Goal: Answer question/provide support: Share knowledge or assist other users

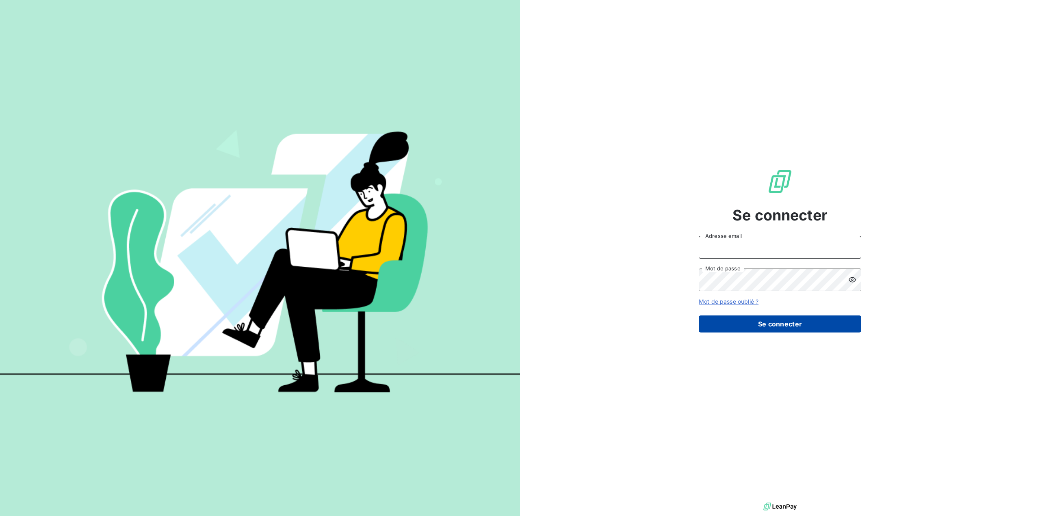
type input "[EMAIL_ADDRESS][DOMAIN_NAME]"
click at [775, 320] on button "Se connecter" at bounding box center [780, 324] width 162 height 17
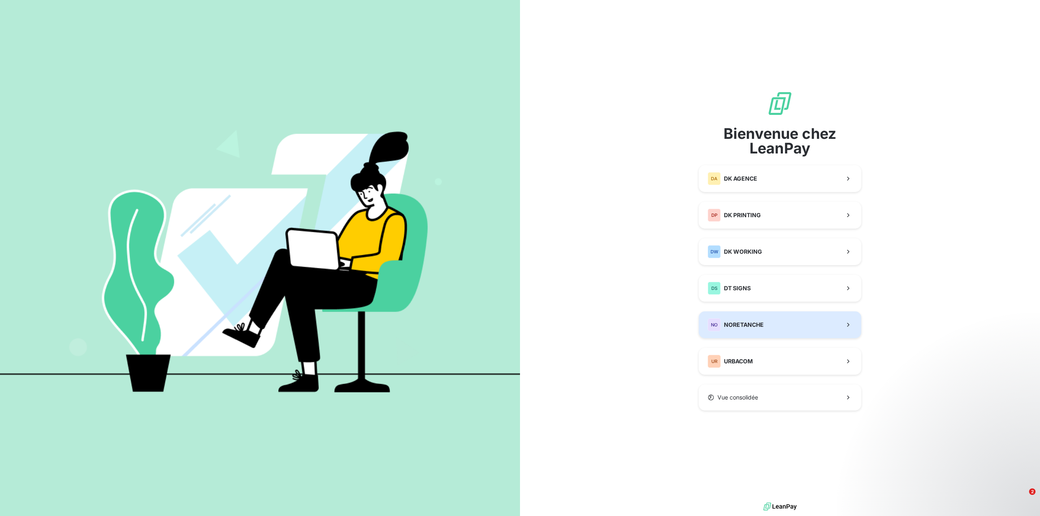
click at [755, 323] on span "NORETANCHE" at bounding box center [744, 325] width 40 height 8
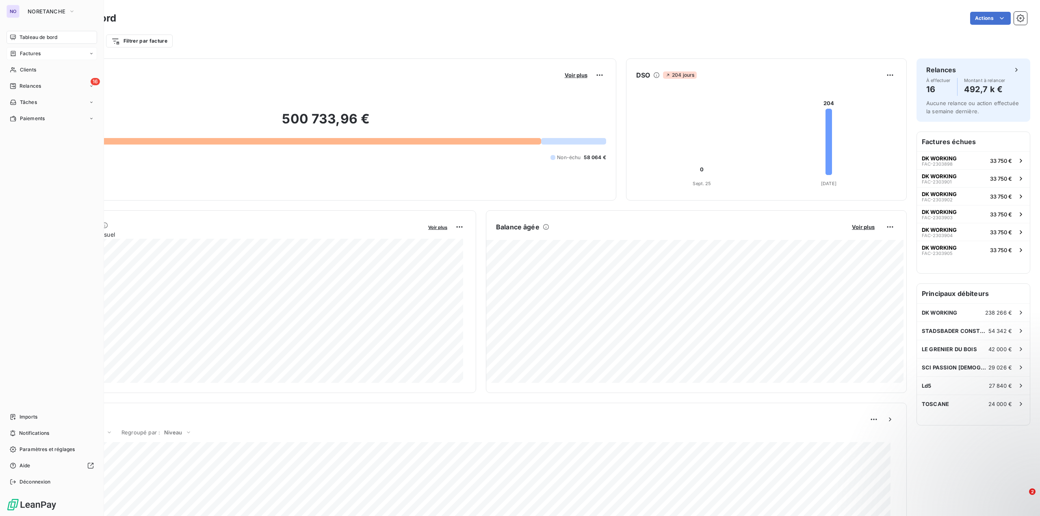
click at [32, 54] on span "Factures" at bounding box center [30, 53] width 21 height 7
click at [30, 69] on span "Factures" at bounding box center [29, 69] width 21 height 7
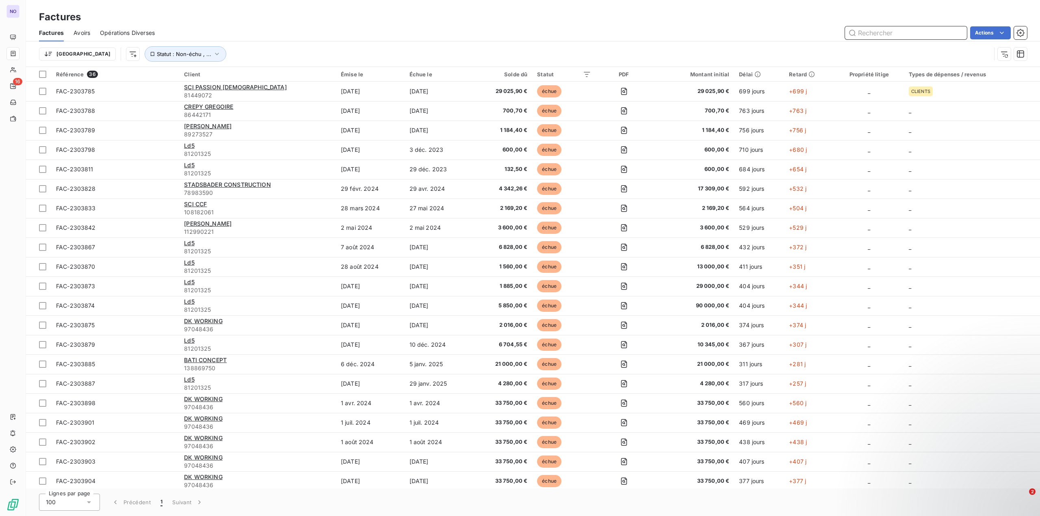
paste input "2303885"
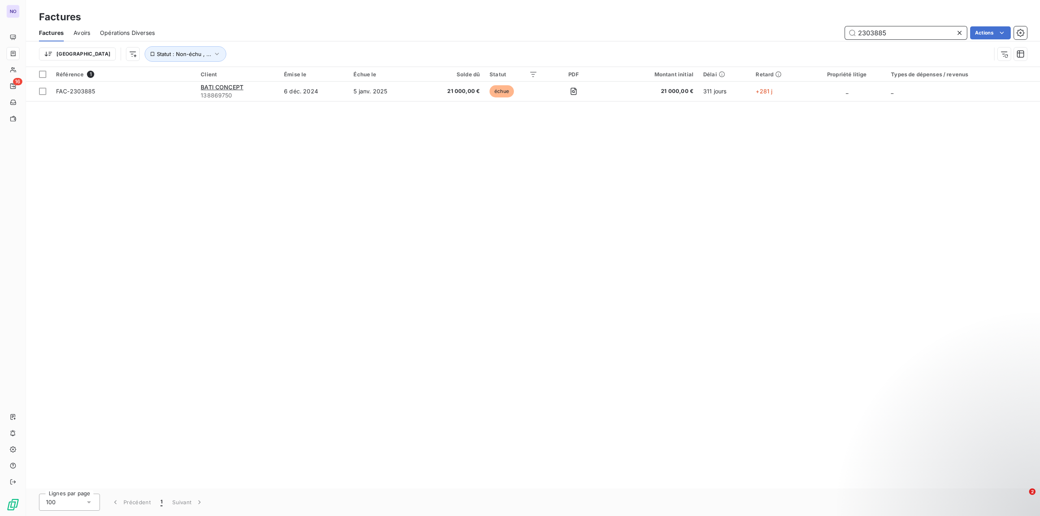
type input "2303885"
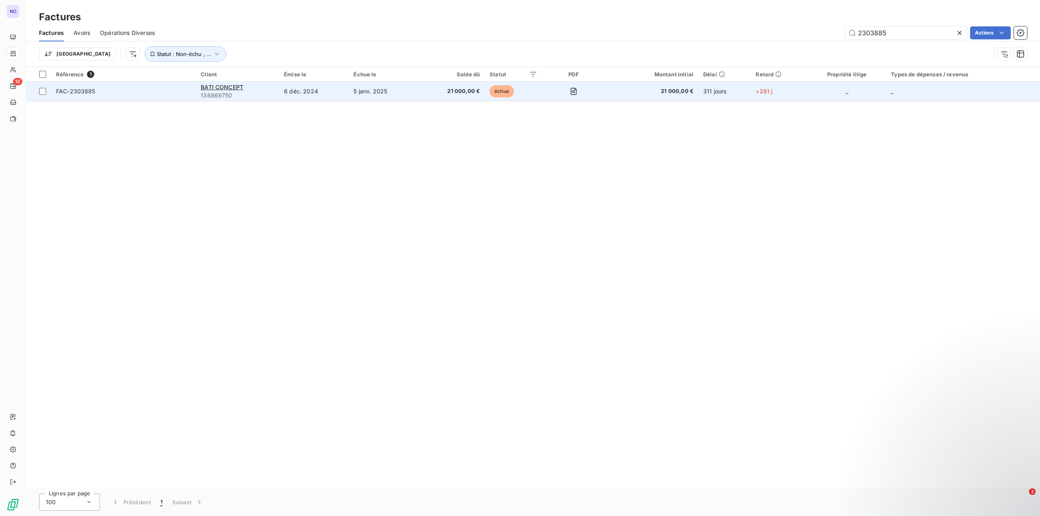
click at [183, 97] on td "FAC-2303885" at bounding box center [123, 91] width 145 height 19
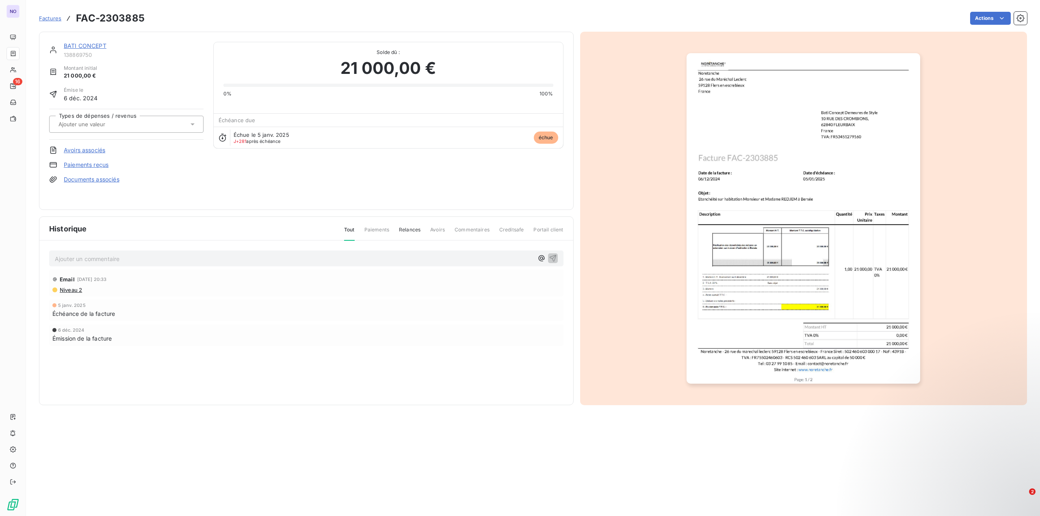
click at [182, 261] on p "Ajouter un commentaire ﻿" at bounding box center [294, 259] width 478 height 10
click at [143, 260] on p "@hanane" at bounding box center [294, 258] width 478 height 9
drag, startPoint x: 89, startPoint y: 261, endPoint x: 58, endPoint y: 260, distance: 30.9
click at [58, 260] on p "@hanane" at bounding box center [294, 258] width 478 height 9
click at [471, 297] on span "[PERSON_NAME]" at bounding box center [474, 295] width 54 height 7
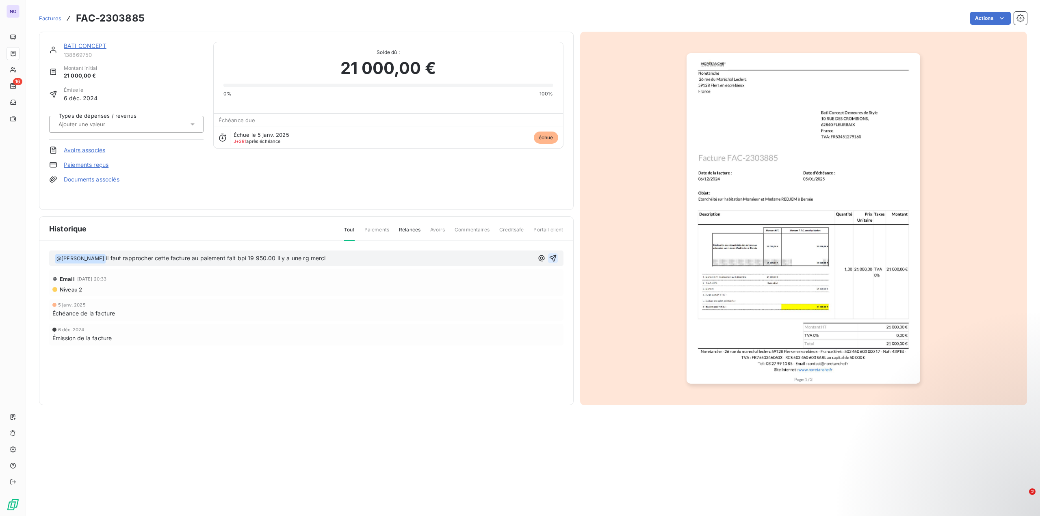
click at [553, 257] on icon "button" at bounding box center [553, 258] width 8 height 8
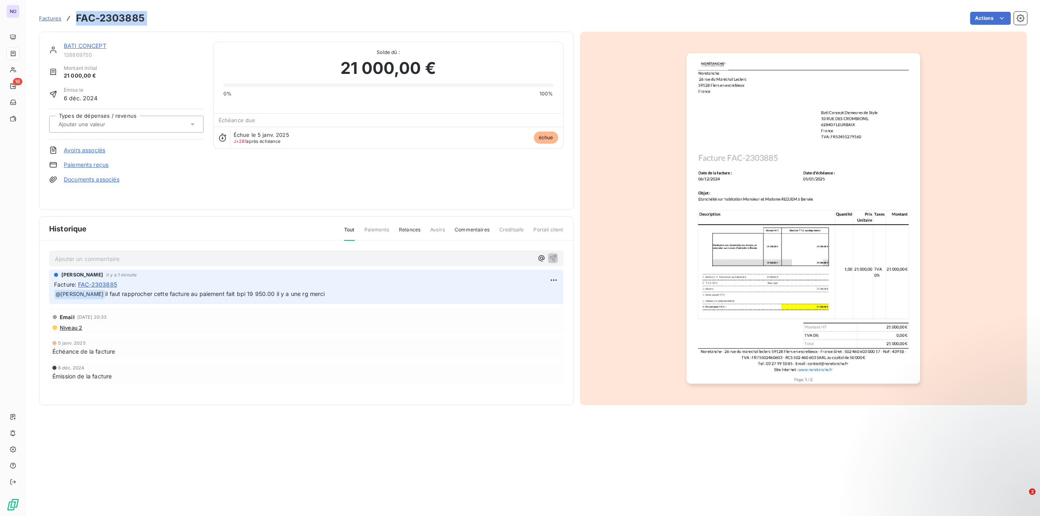
drag, startPoint x: 76, startPoint y: 16, endPoint x: 150, endPoint y: 17, distance: 74.3
click at [150, 17] on div "Factures FAC-2303885 Actions" at bounding box center [533, 18] width 988 height 17
copy section "FAC-2303885 Actions"
drag, startPoint x: 64, startPoint y: 97, endPoint x: 99, endPoint y: 102, distance: 35.2
click at [99, 102] on div "Émise le [DATE]" at bounding box center [126, 95] width 154 height 16
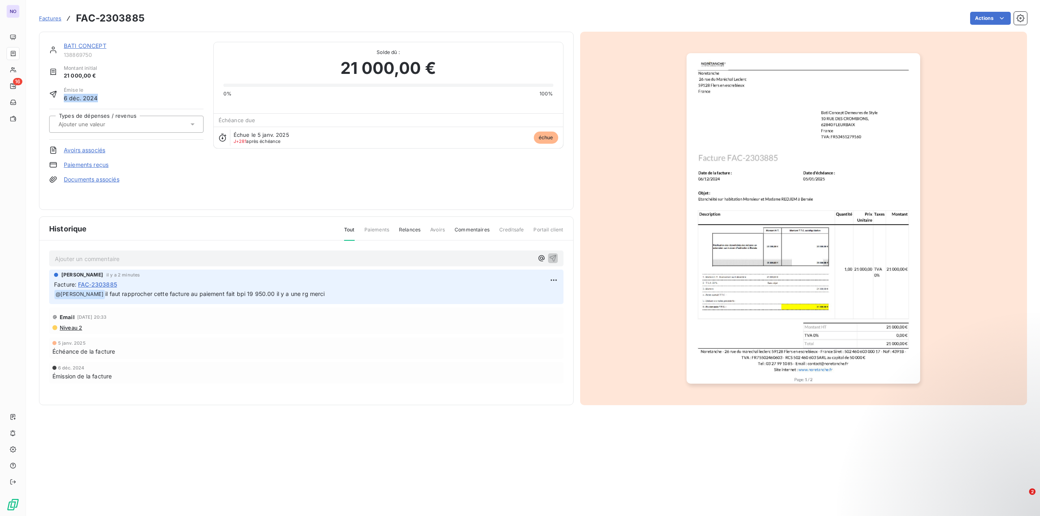
click at [755, 179] on img "button" at bounding box center [803, 218] width 234 height 331
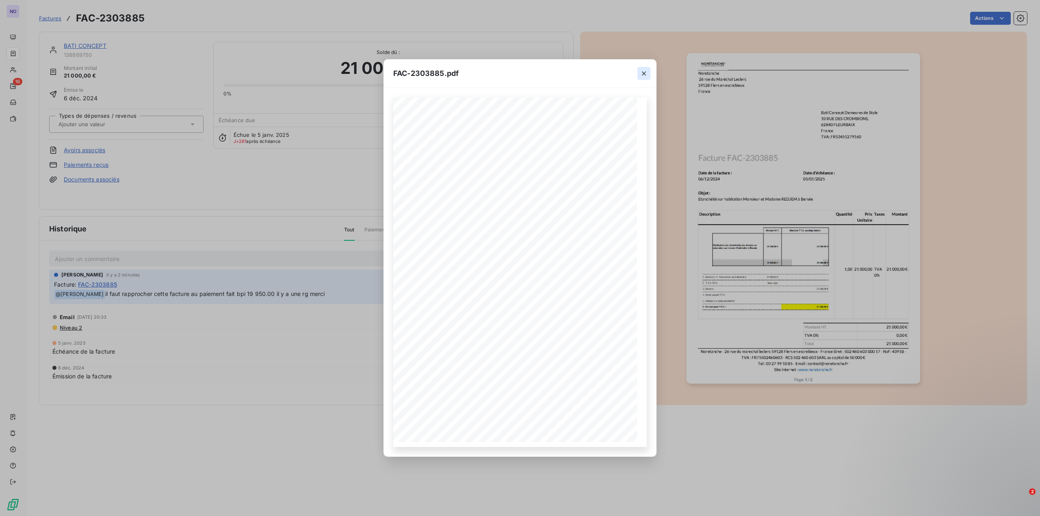
click at [642, 70] on icon "button" at bounding box center [644, 73] width 8 height 8
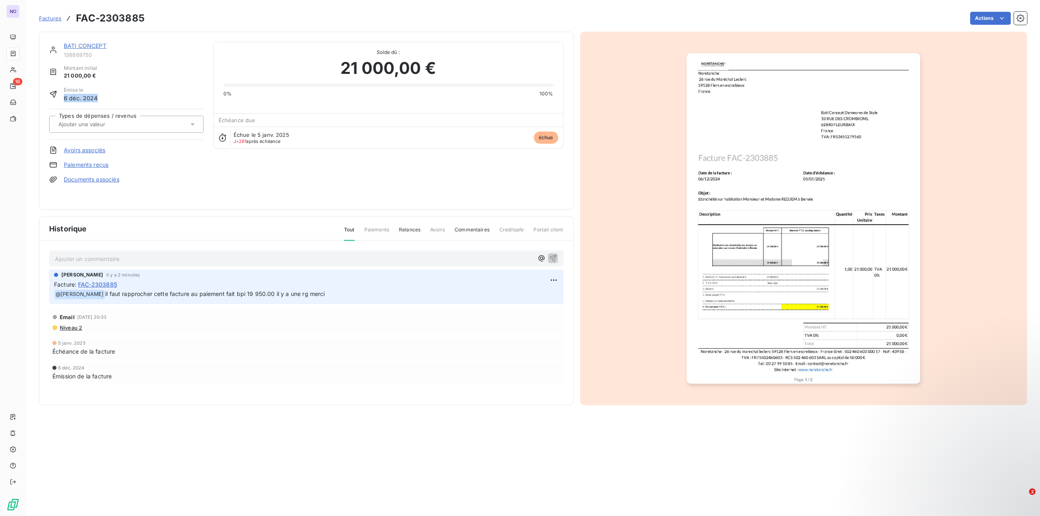
click at [705, 180] on img "button" at bounding box center [803, 218] width 234 height 331
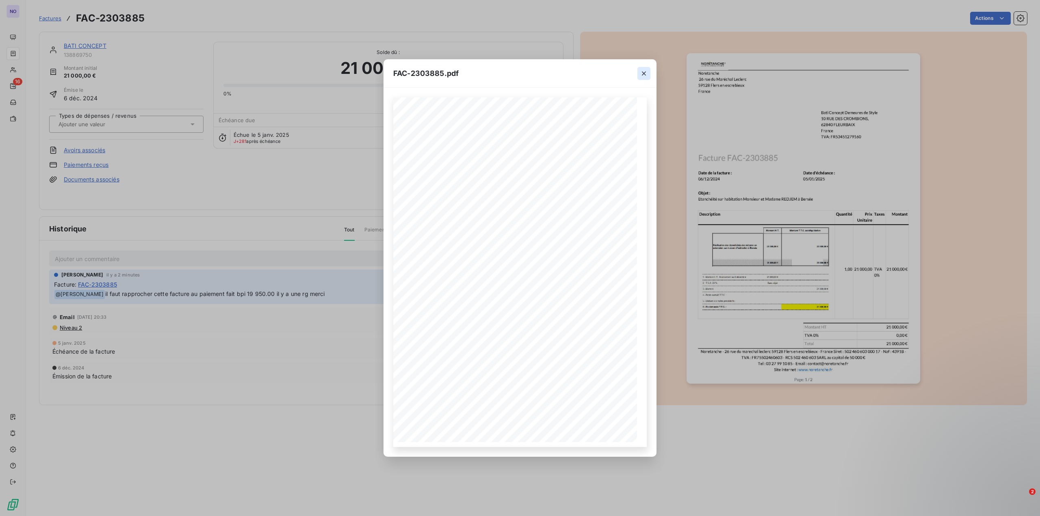
click at [645, 71] on icon "button" at bounding box center [644, 73] width 4 height 4
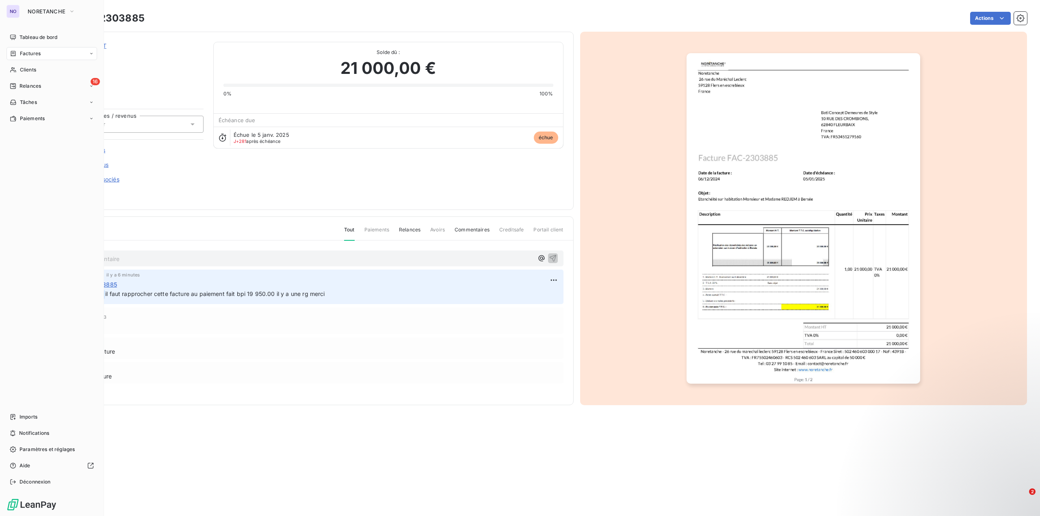
click at [41, 56] on div "Factures" at bounding box center [51, 53] width 91 height 13
click at [41, 54] on div "Factures" at bounding box center [51, 53] width 91 height 13
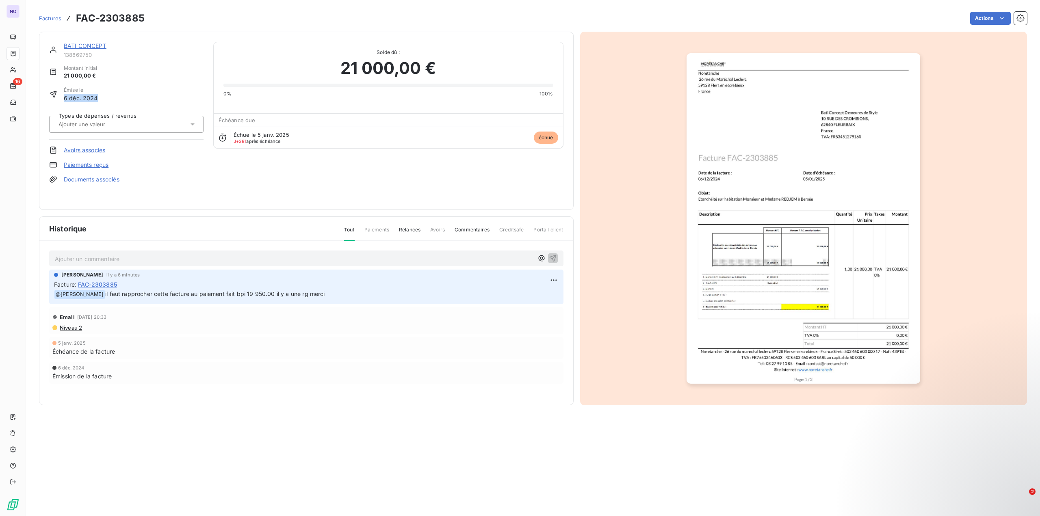
click at [47, 18] on span "Factures" at bounding box center [50, 18] width 22 height 6
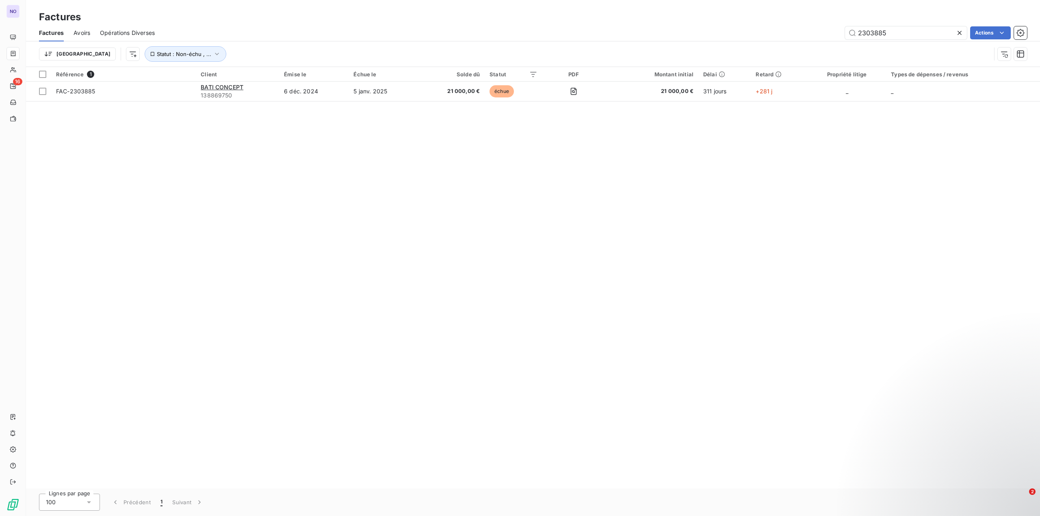
drag, startPoint x: 891, startPoint y: 33, endPoint x: 645, endPoint y: 61, distance: 247.3
click at [716, 50] on div "Factures Avoirs Opérations Diverses 2303885 Actions Trier Statut : Non-échu , .…" at bounding box center [533, 45] width 1014 height 42
type input "2303931"
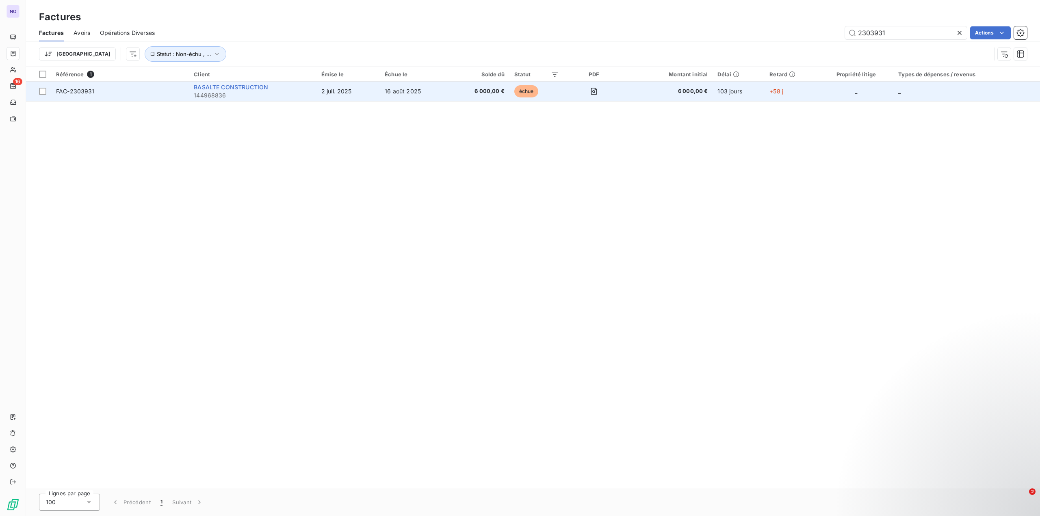
click at [218, 88] on span "BASALTE CONSTRUCTION" at bounding box center [231, 87] width 74 height 7
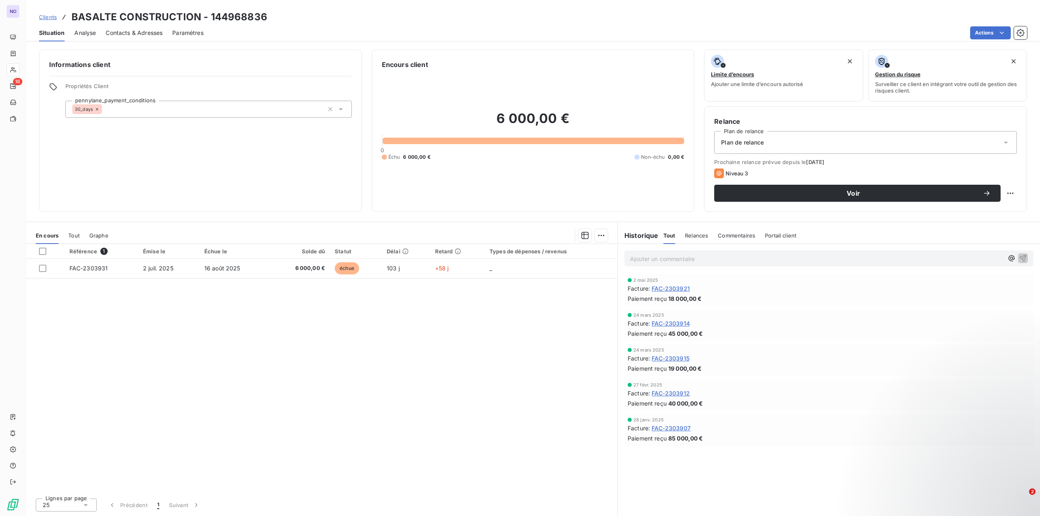
click at [377, 393] on div "Référence 1 Émise le Échue le Solde dû Statut Délai Retard Types de dépenses / …" at bounding box center [321, 368] width 591 height 248
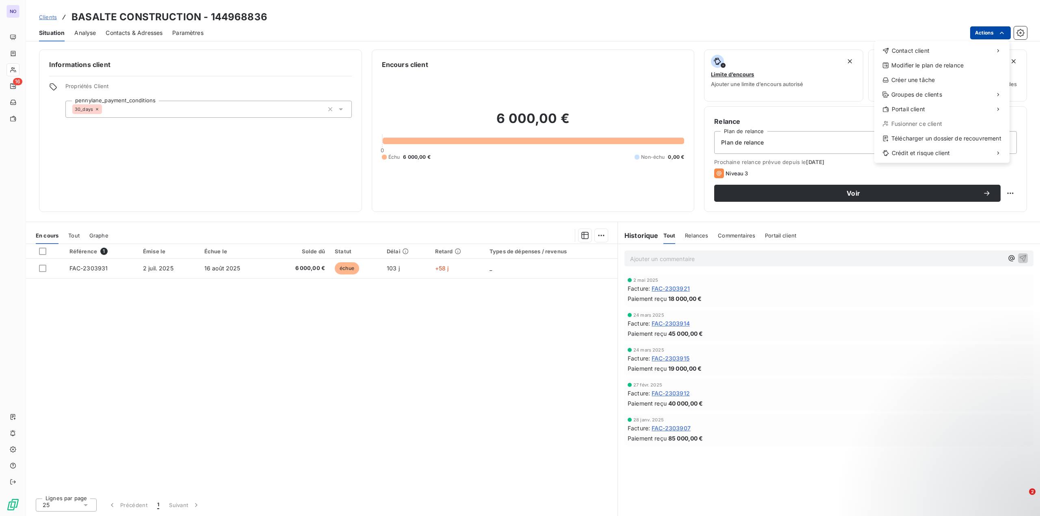
click at [989, 33] on html "NO 16 Clients BASALTE CONSTRUCTION - 144968836 Situation Analyse Contacts & Adr…" at bounding box center [520, 258] width 1040 height 516
click at [919, 47] on span "Contact client" at bounding box center [911, 51] width 38 height 8
click at [822, 54] on div "Envoyer un email" at bounding box center [813, 54] width 109 height 13
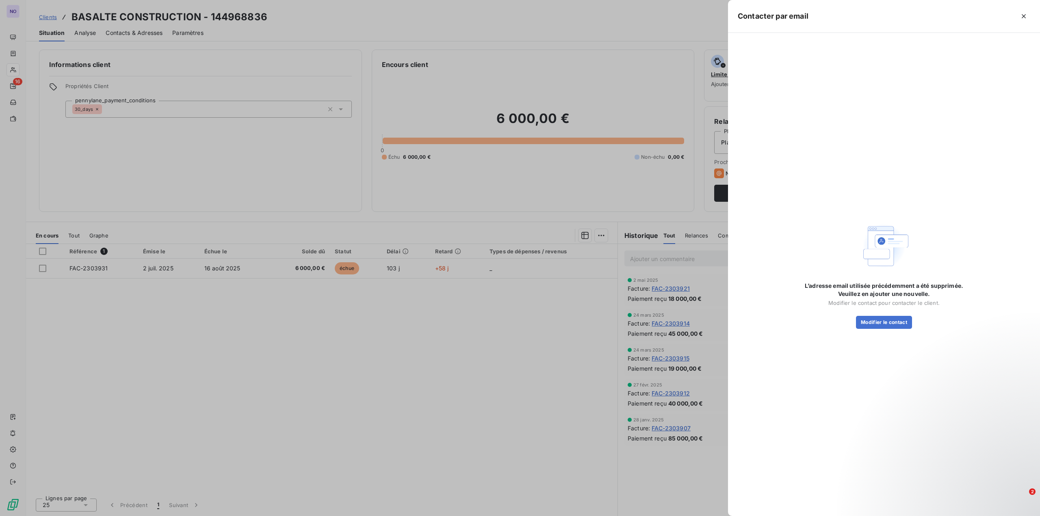
click at [784, 15] on h5 "Contacter par email" at bounding box center [773, 16] width 71 height 11
click at [872, 324] on button "Modifier le contact" at bounding box center [884, 322] width 56 height 13
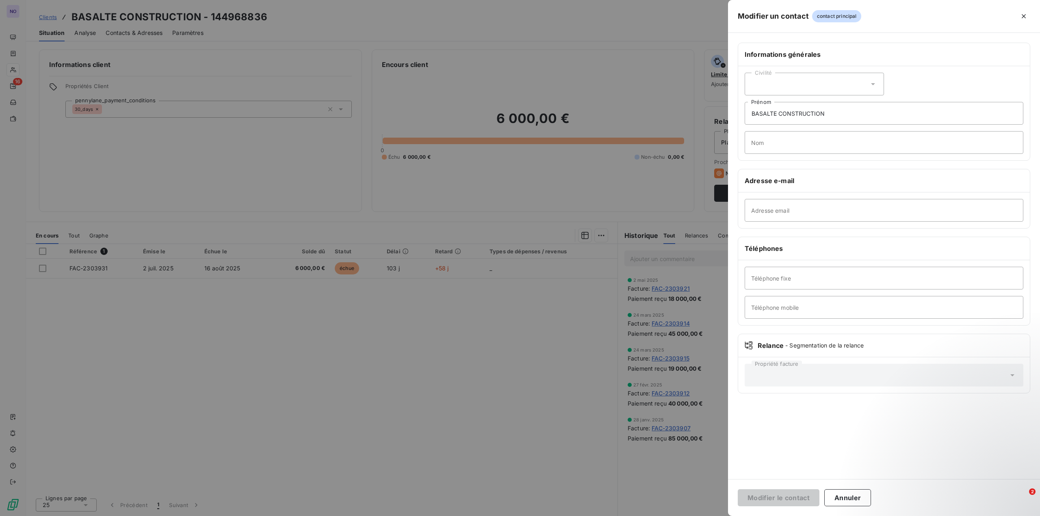
click at [767, 85] on div "Civilité" at bounding box center [814, 84] width 139 height 23
click at [771, 115] on span "Monsieur" at bounding box center [773, 119] width 24 height 8
drag, startPoint x: 837, startPoint y: 113, endPoint x: 700, endPoint y: 123, distance: 137.2
click at [706, 516] on div "Modifier un contact contact principal Informations générales Civilité Monsieur …" at bounding box center [520, 516] width 1040 height 0
type input "DESORMAIS"
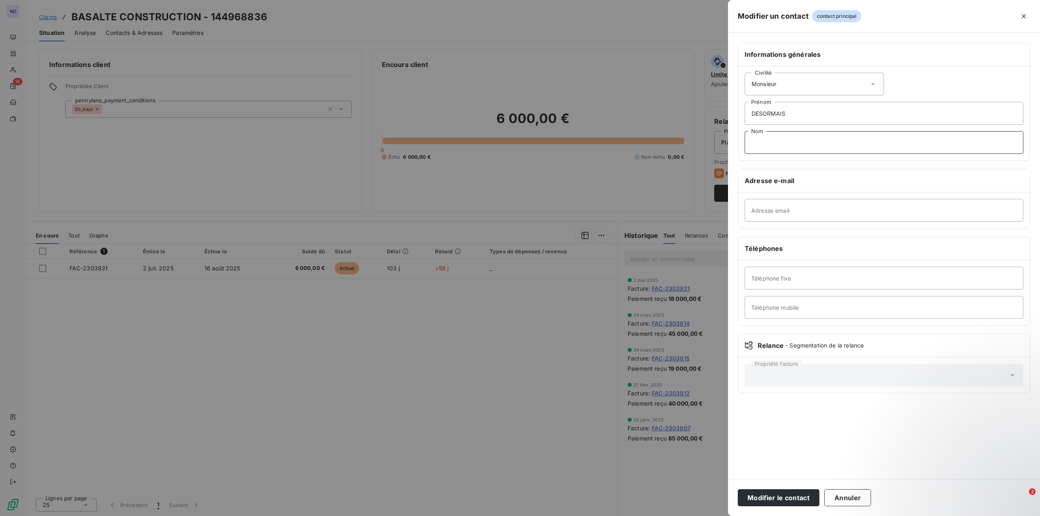
click at [788, 145] on input "Nom" at bounding box center [884, 142] width 279 height 23
type input "[PERSON_NAME]"
click at [766, 210] on input "Adresse email" at bounding box center [884, 210] width 279 height 23
paste input "[EMAIL_ADDRESS][DOMAIN_NAME]"
type input "[EMAIL_ADDRESS][DOMAIN_NAME]"
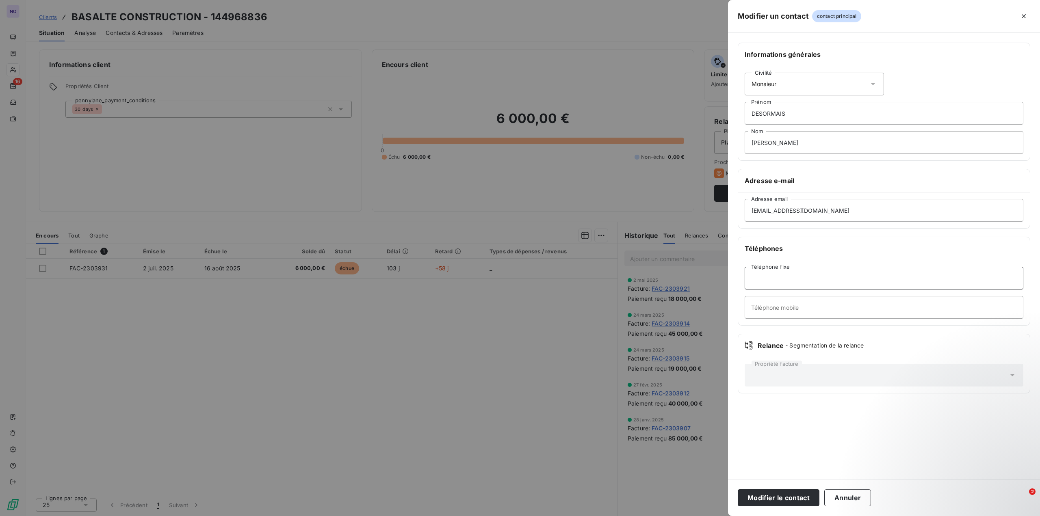
drag, startPoint x: 776, startPoint y: 275, endPoint x: 690, endPoint y: 264, distance: 86.8
click at [776, 275] on input "Téléphone fixe" at bounding box center [884, 278] width 279 height 23
click at [779, 306] on input "Téléphone mobile" at bounding box center [884, 307] width 279 height 23
paste input "0659918601"
type input "0659918601"
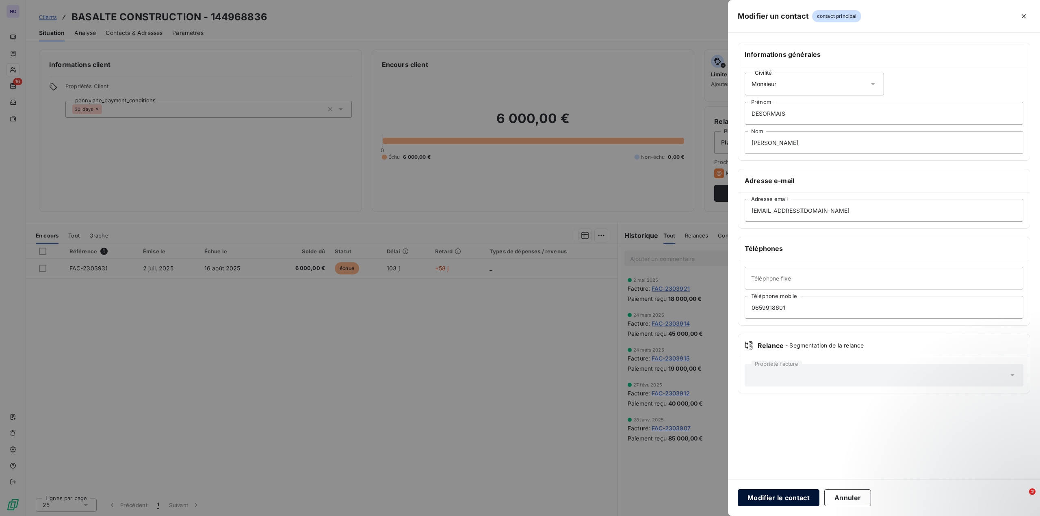
click at [760, 500] on button "Modifier le contact" at bounding box center [779, 497] width 82 height 17
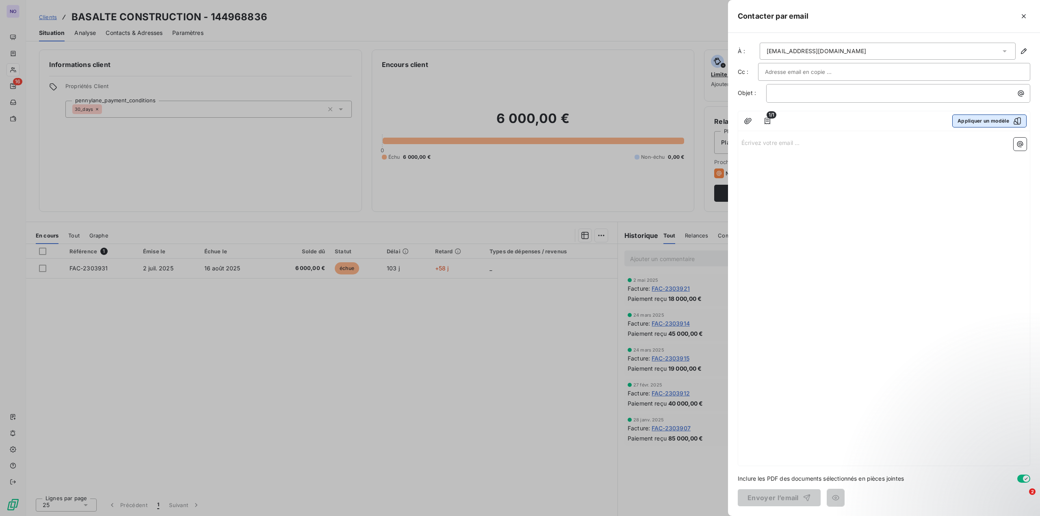
click at [994, 121] on button "Appliquer un modèle" at bounding box center [989, 121] width 74 height 13
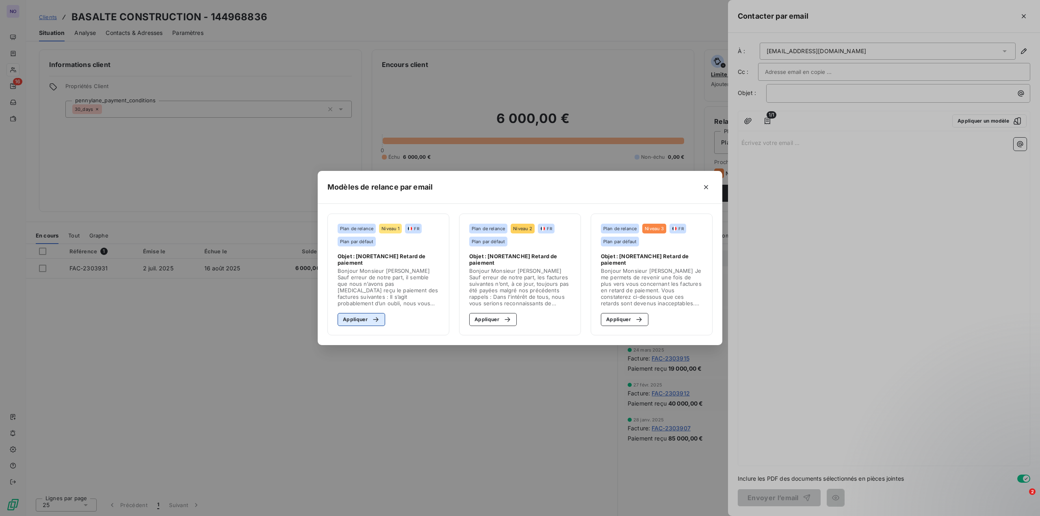
click at [356, 322] on button "Appliquer" at bounding box center [362, 319] width 48 height 13
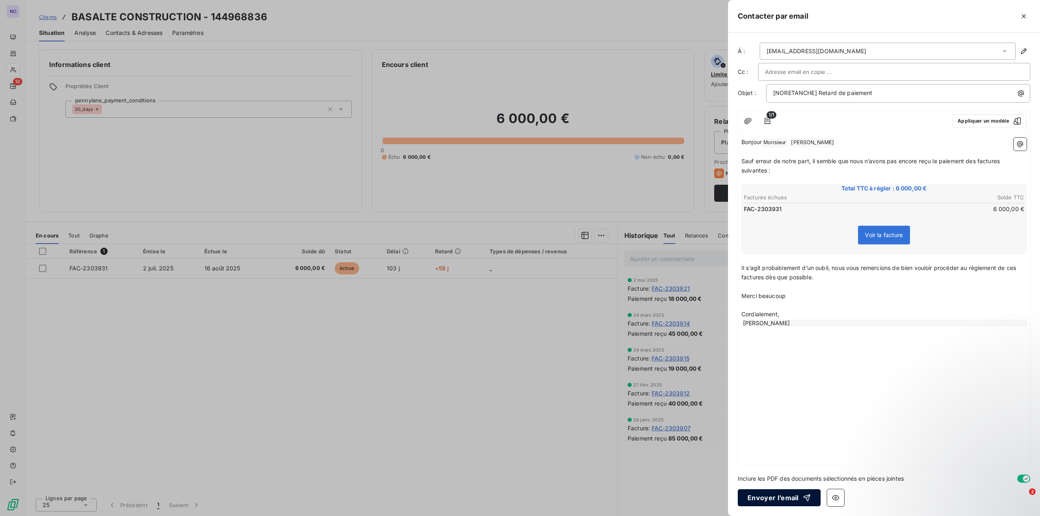
click at [788, 498] on button "Envoyer l’email" at bounding box center [779, 497] width 83 height 17
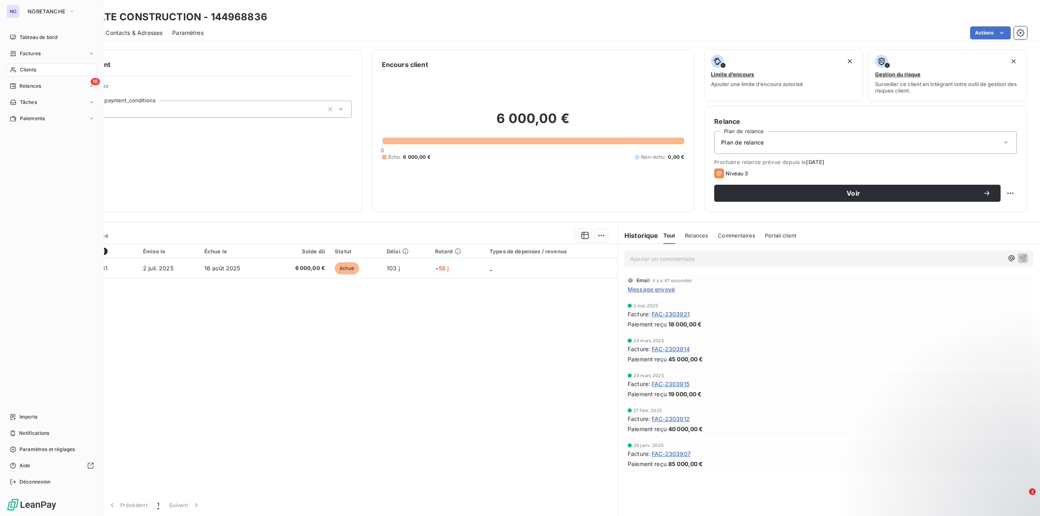
click at [37, 72] on div "Clients" at bounding box center [51, 69] width 91 height 13
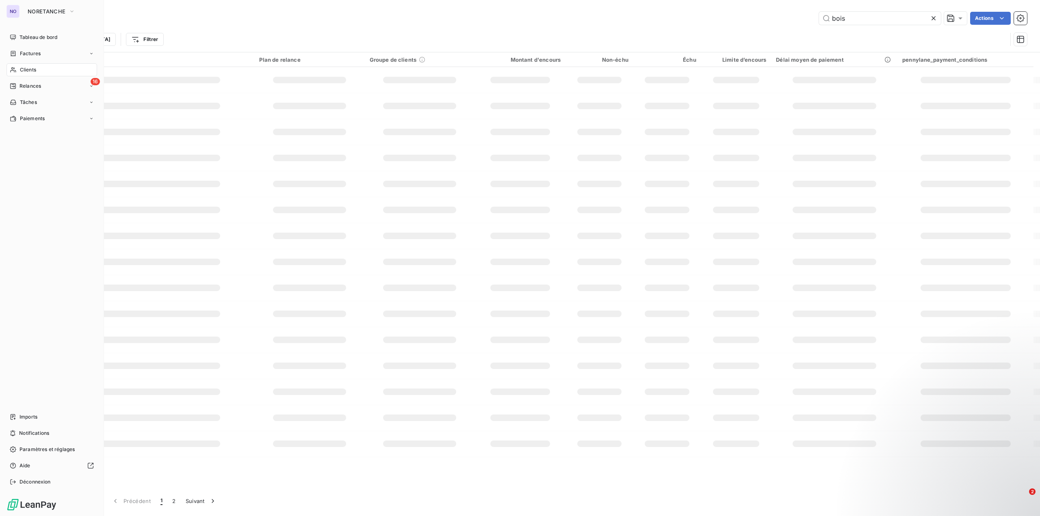
type input "bois"
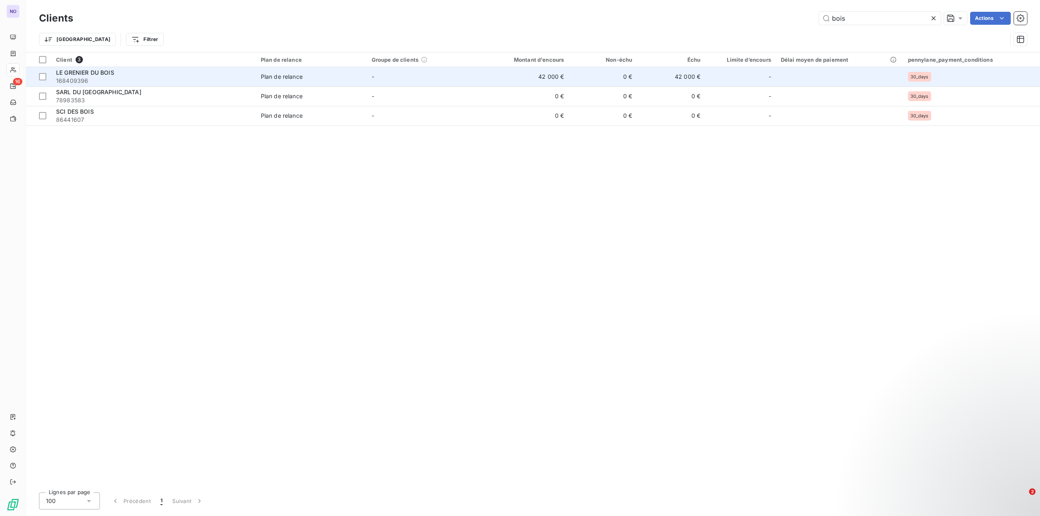
click at [102, 74] on span "LE GRENIER DU BOIS" at bounding box center [85, 72] width 58 height 7
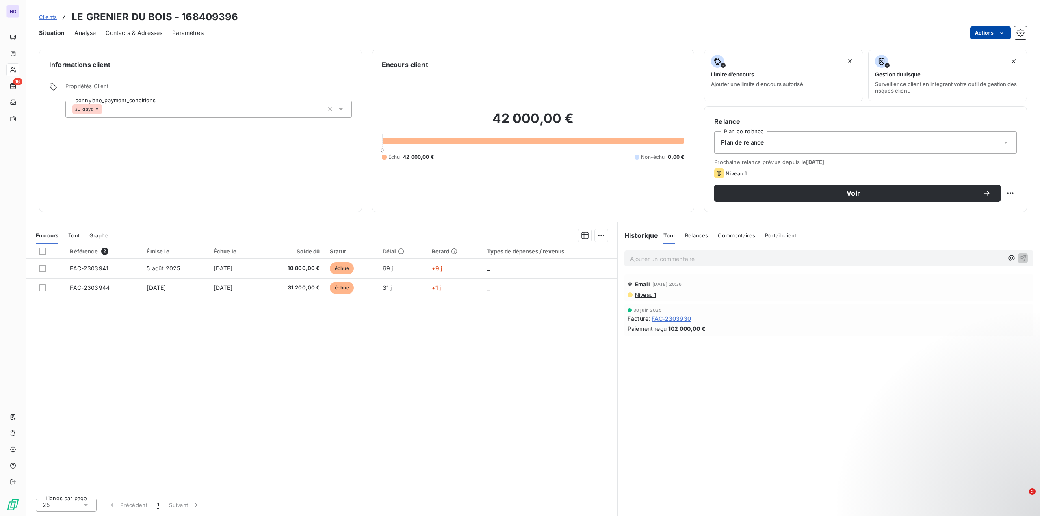
click at [984, 33] on html "NO 16 Clients LE GRENIER DU BOIS - 168409396 Situation Analyse Contacts & Adres…" at bounding box center [520, 258] width 1040 height 516
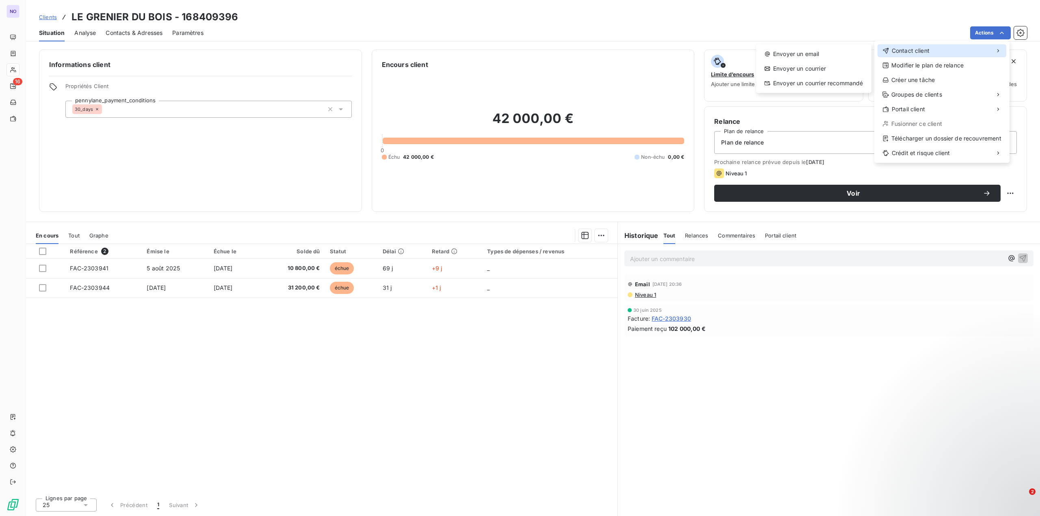
click at [924, 48] on span "Contact client" at bounding box center [911, 51] width 38 height 8
click at [845, 53] on div "Envoyer un email" at bounding box center [813, 54] width 109 height 13
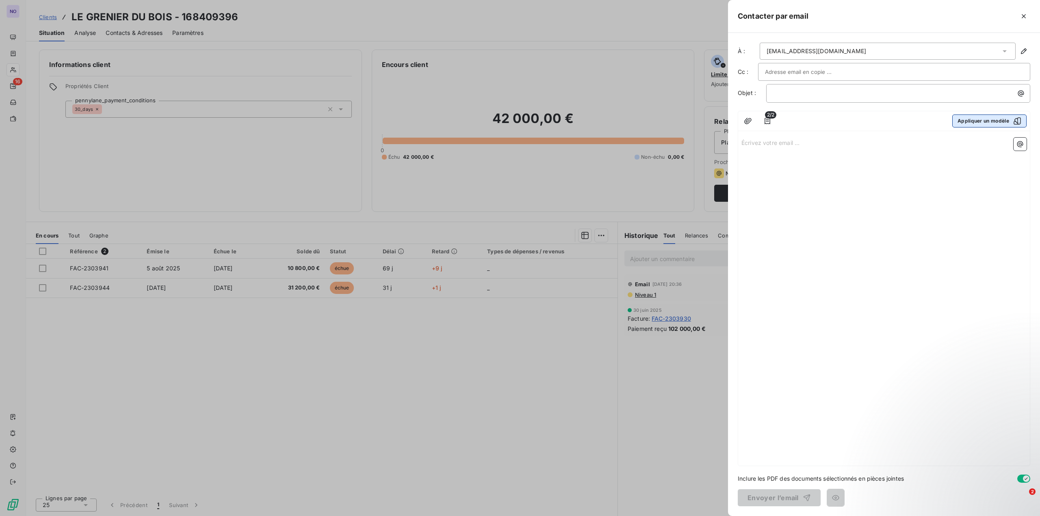
click at [962, 126] on button "Appliquer un modèle" at bounding box center [989, 121] width 74 height 13
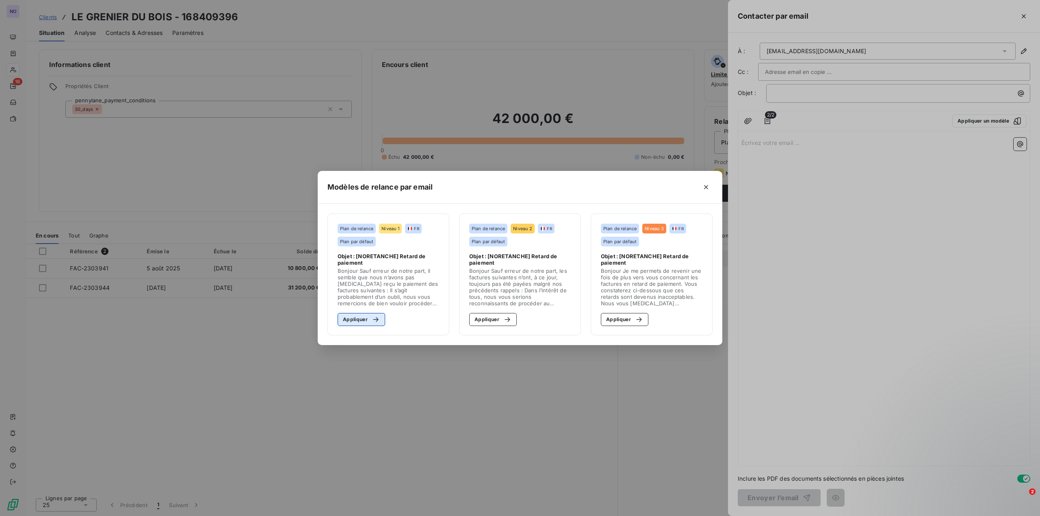
click at [360, 321] on button "Appliquer" at bounding box center [362, 319] width 48 height 13
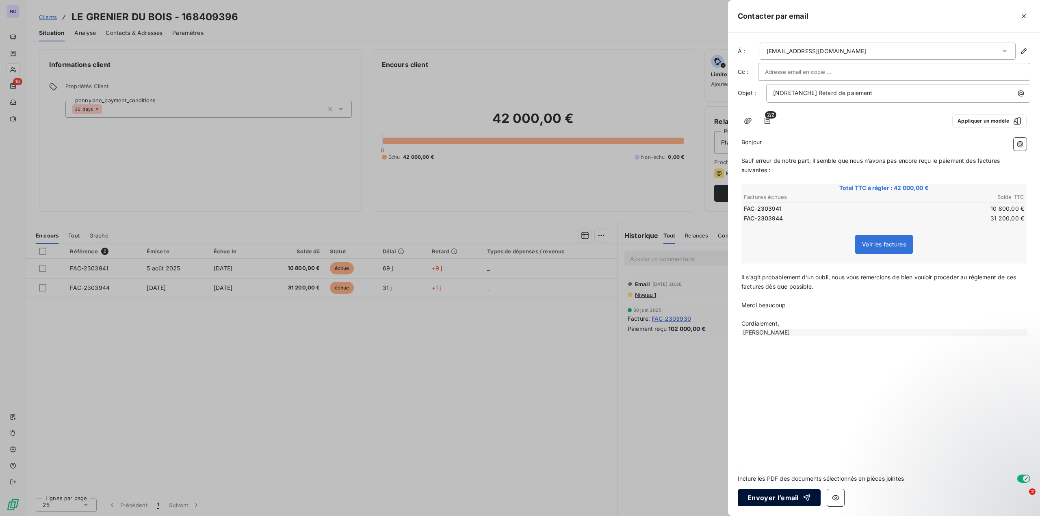
click at [758, 499] on button "Envoyer l’email" at bounding box center [779, 497] width 83 height 17
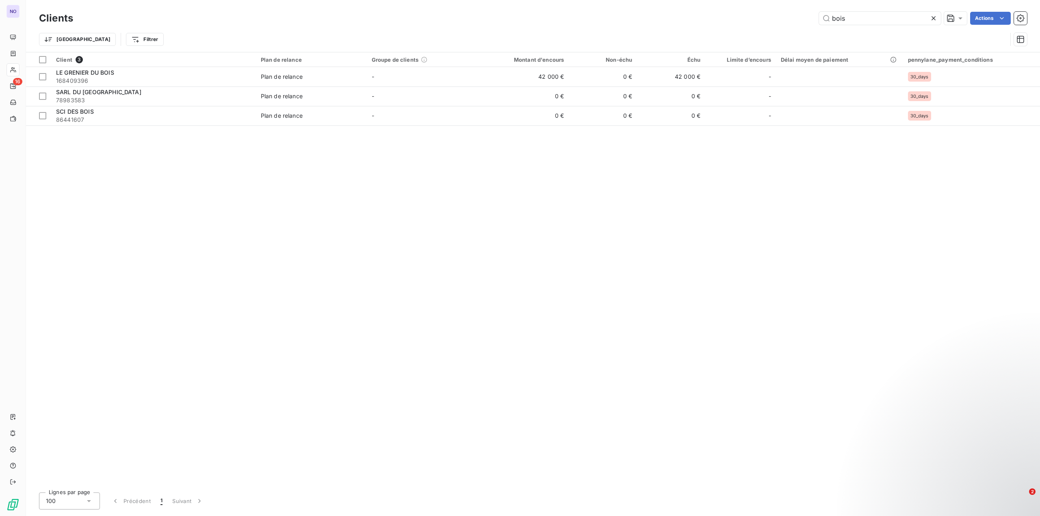
drag, startPoint x: 846, startPoint y: 22, endPoint x: 674, endPoint y: 44, distance: 173.2
click at [705, 42] on div "Clients bois Actions Trier Filtrer" at bounding box center [533, 31] width 988 height 42
type input "bati"
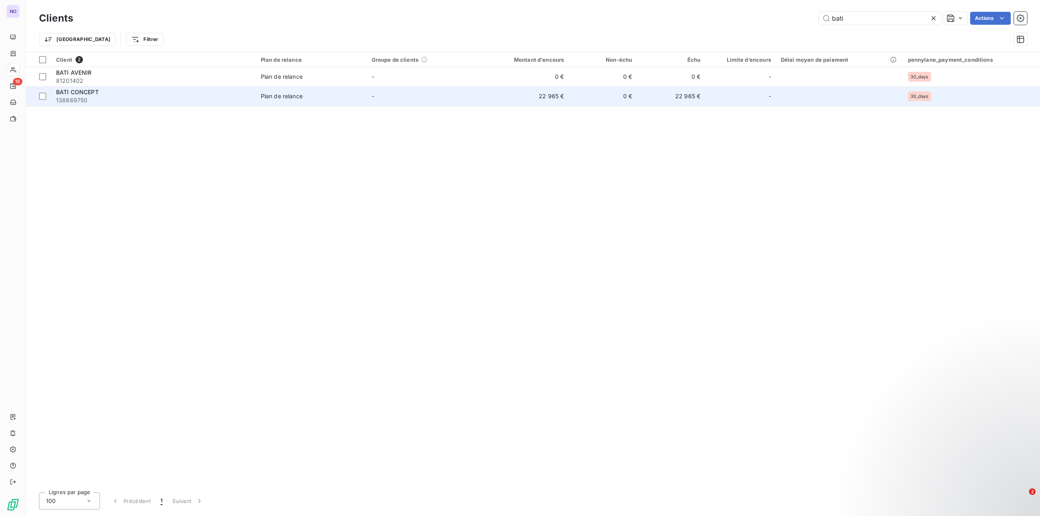
click at [352, 100] on span "Plan de relance" at bounding box center [311, 96] width 101 height 8
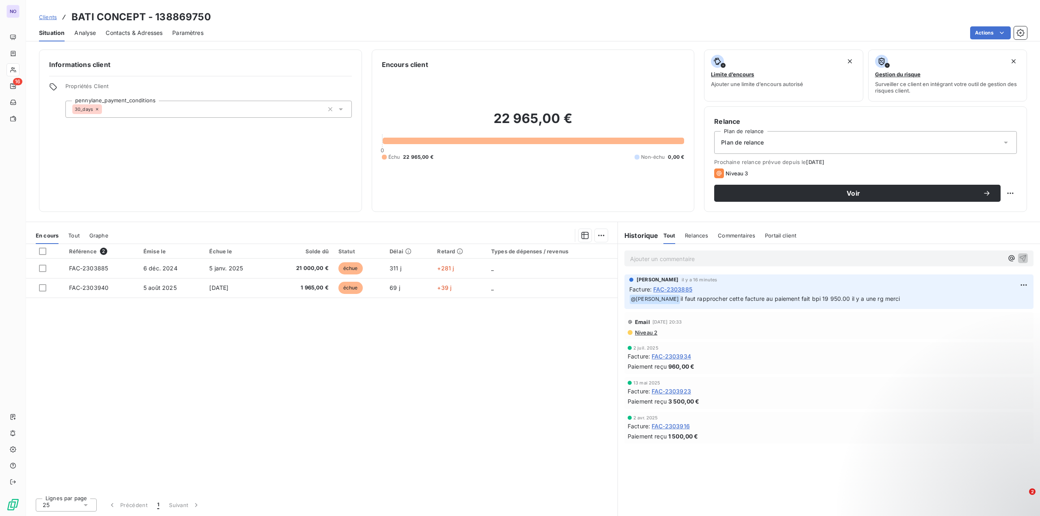
click at [668, 397] on div "Paiement reçu 3 500,00 €" at bounding box center [829, 401] width 403 height 9
click at [634, 401] on span "Paiement reçu" at bounding box center [647, 401] width 39 height 9
click at [642, 390] on span "Facture :" at bounding box center [639, 391] width 22 height 9
click at [663, 393] on span "FAC-2303923" at bounding box center [670, 391] width 39 height 9
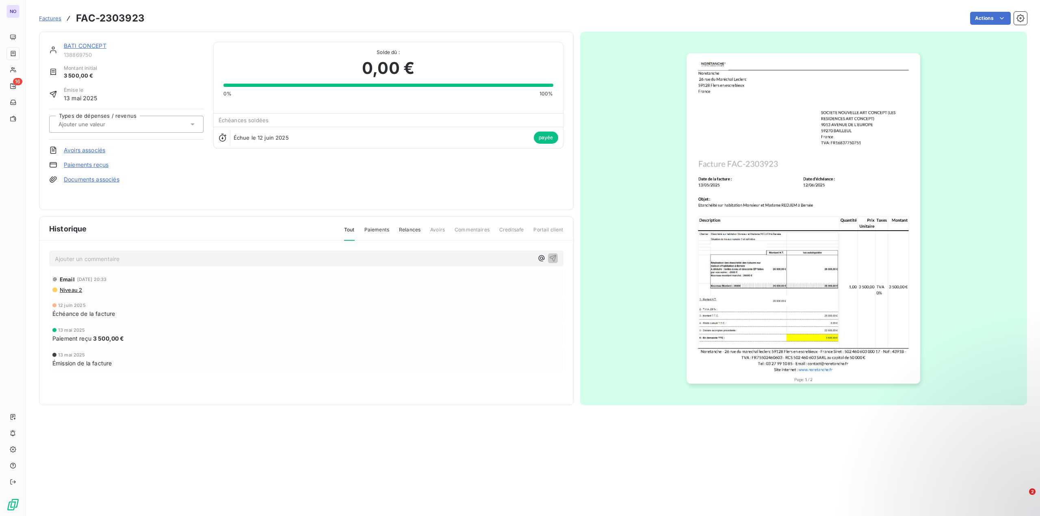
click at [89, 258] on p "Ajouter un commentaire ﻿" at bounding box center [294, 259] width 478 height 10
click at [539, 258] on icon "button" at bounding box center [541, 258] width 8 height 8
click at [474, 295] on span "[PERSON_NAME]" at bounding box center [474, 295] width 54 height 7
click at [555, 258] on icon "button" at bounding box center [552, 258] width 7 height 7
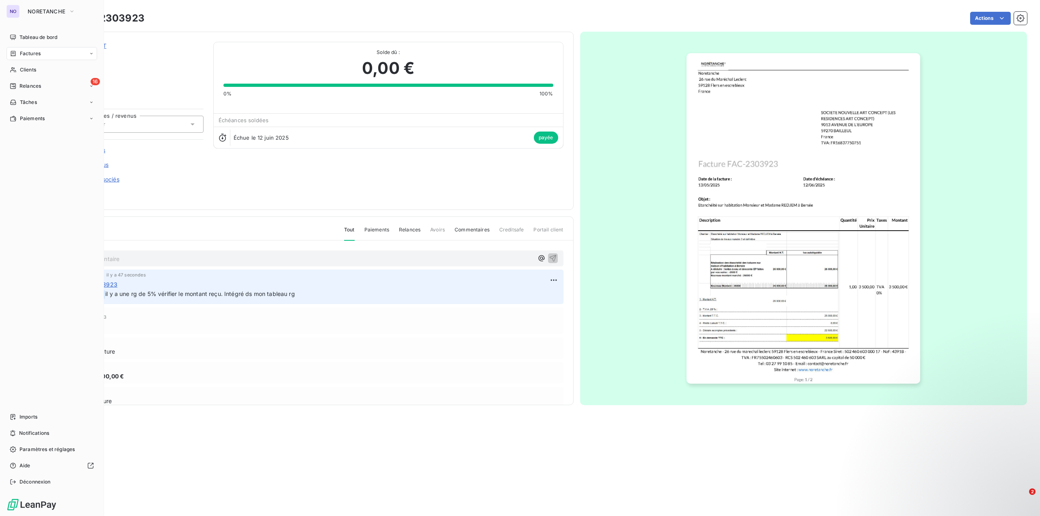
click at [39, 51] on span "Factures" at bounding box center [30, 53] width 21 height 7
click at [46, 73] on div "Factures" at bounding box center [56, 69] width 81 height 13
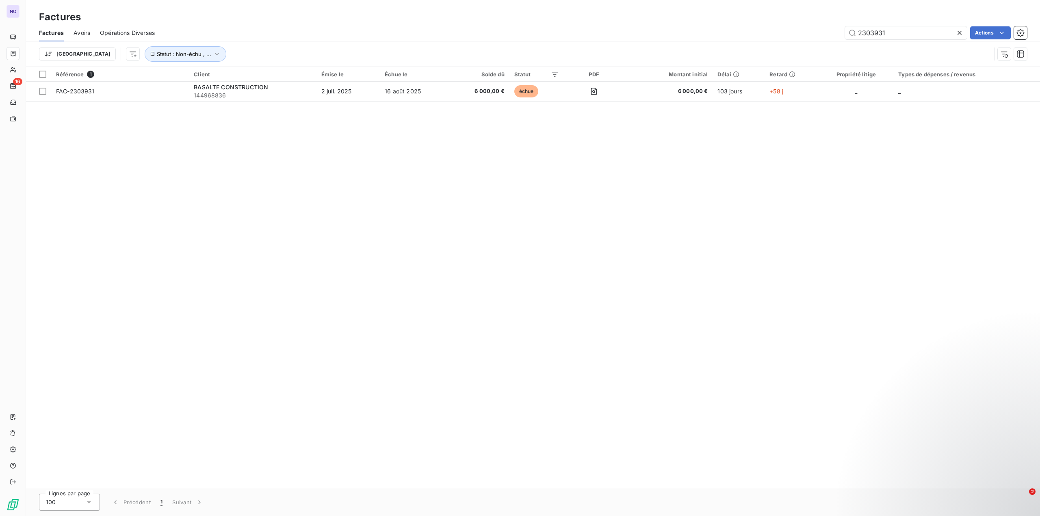
drag, startPoint x: 899, startPoint y: 34, endPoint x: 526, endPoint y: 36, distance: 373.7
click at [602, 33] on div "2303931 Actions" at bounding box center [595, 32] width 862 height 13
type input "2303944"
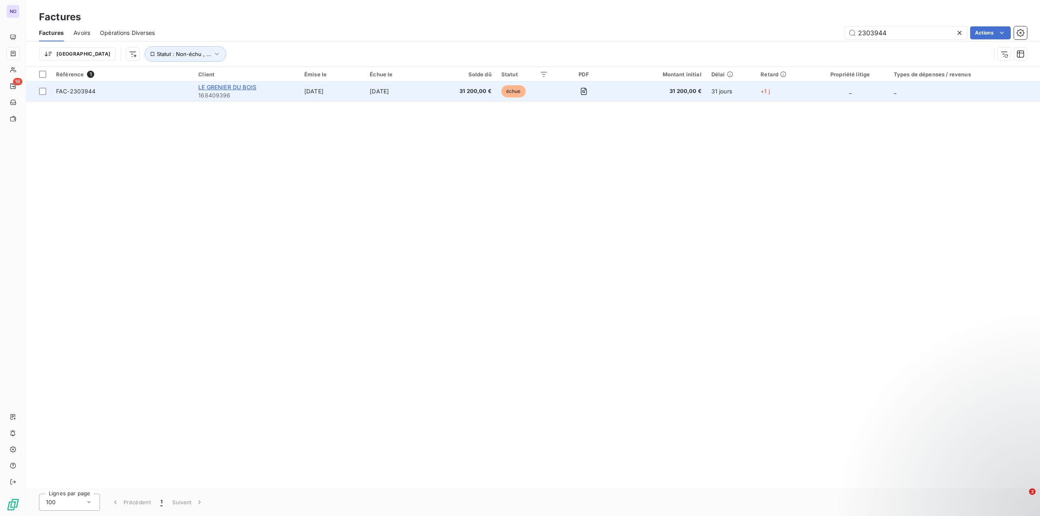
click at [249, 87] on span "LE GRENIER DU BOIS" at bounding box center [227, 87] width 58 height 7
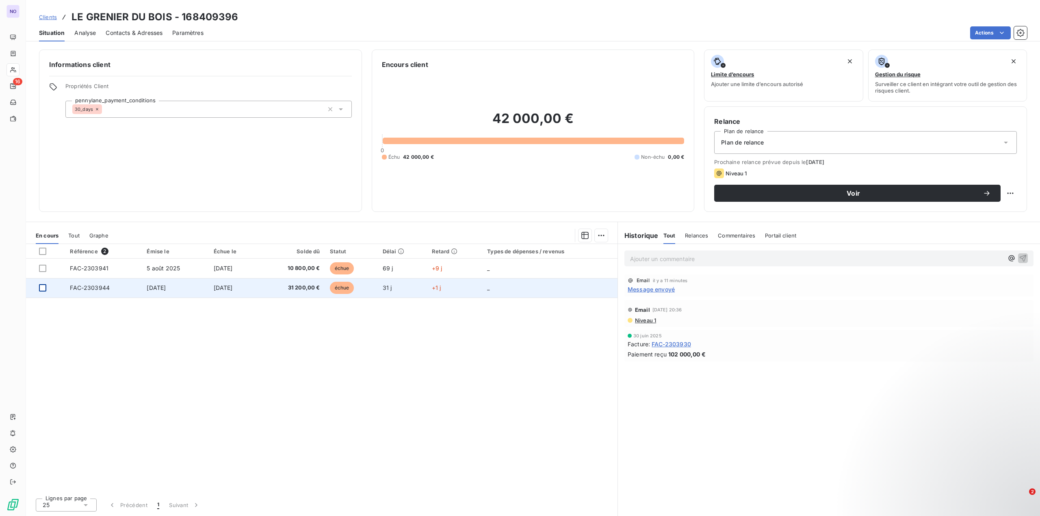
click at [42, 289] on div at bounding box center [42, 287] width 7 height 7
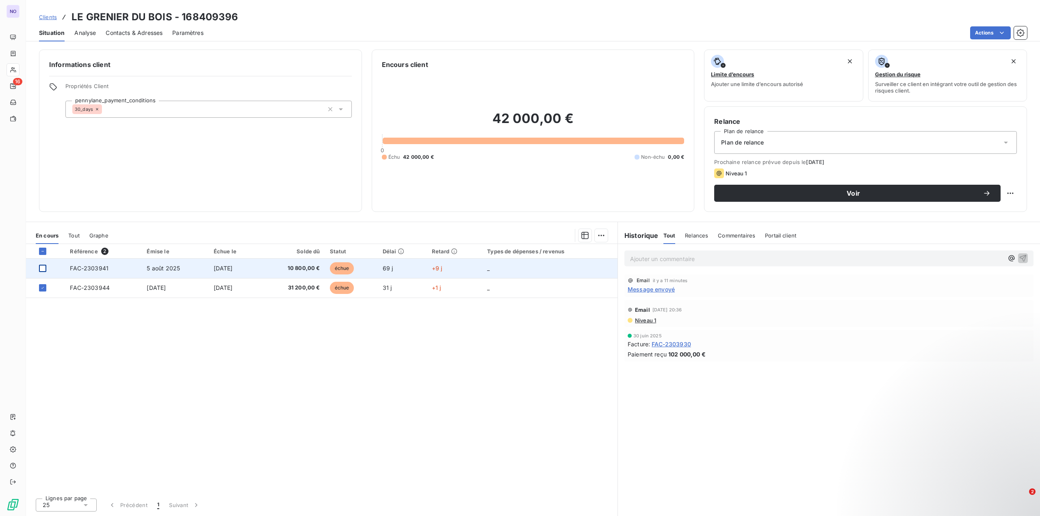
click at [43, 268] on div at bounding box center [42, 268] width 7 height 7
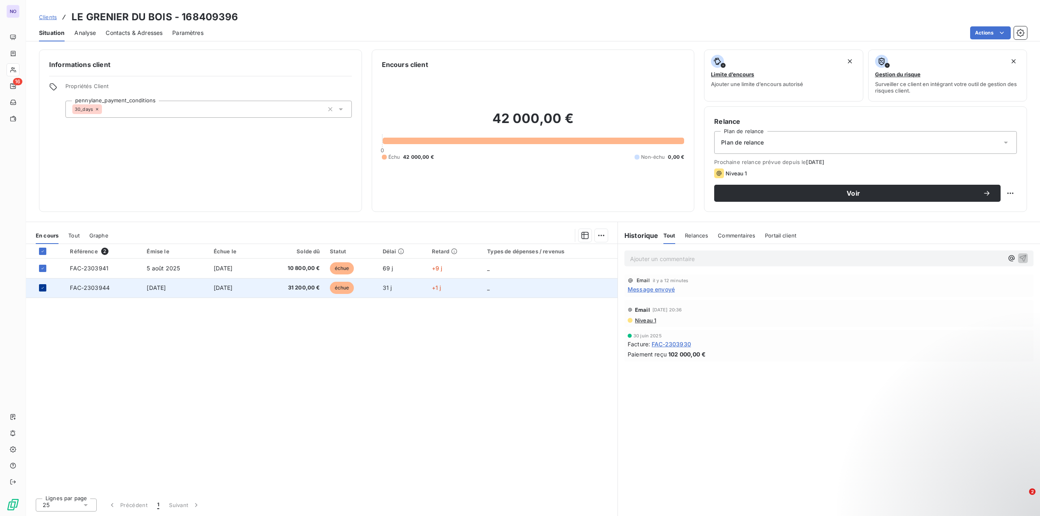
click at [43, 286] on icon at bounding box center [42, 288] width 5 height 5
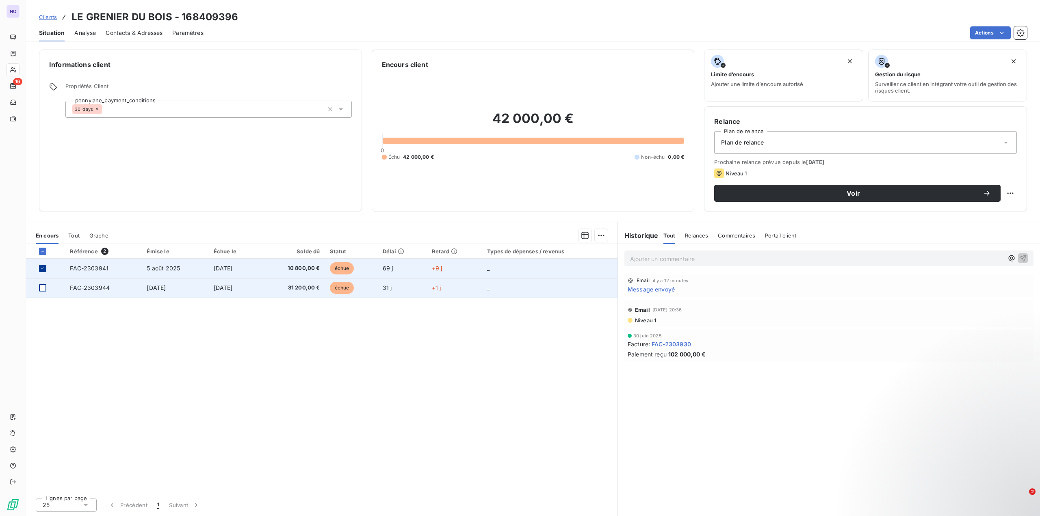
click at [43, 268] on icon at bounding box center [42, 268] width 5 height 5
click at [622, 433] on div "Ajouter un commentaire ﻿ Email il y a 12 minutes Message envoyé Email [DATE] 20…" at bounding box center [829, 380] width 422 height 272
click at [652, 291] on span "Message envoyé" at bounding box center [651, 289] width 47 height 9
